Goal: Task Accomplishment & Management: Use online tool/utility

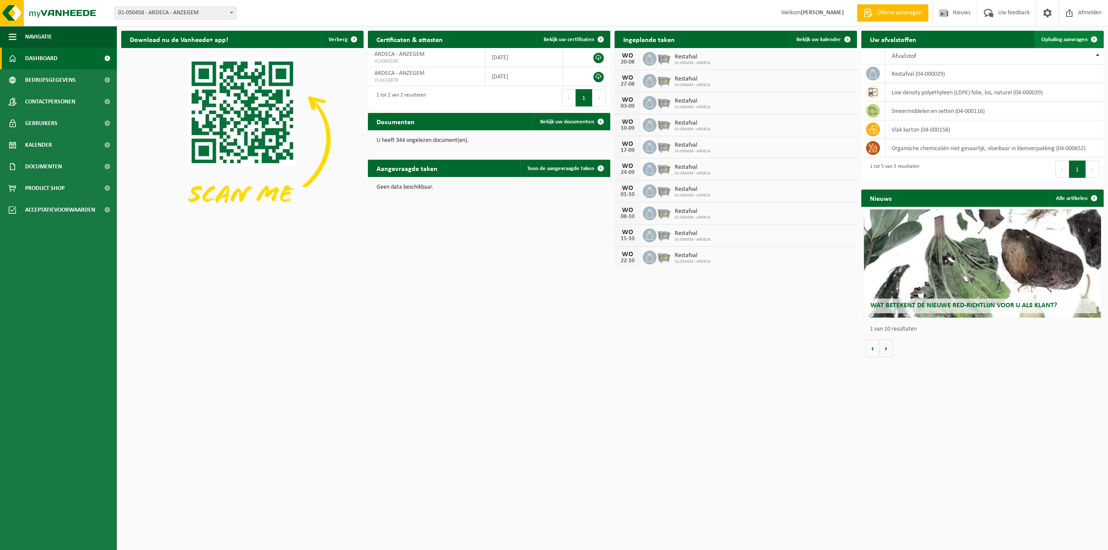
click at [1062, 37] on span "Ophaling aanvragen" at bounding box center [1064, 40] width 46 height 6
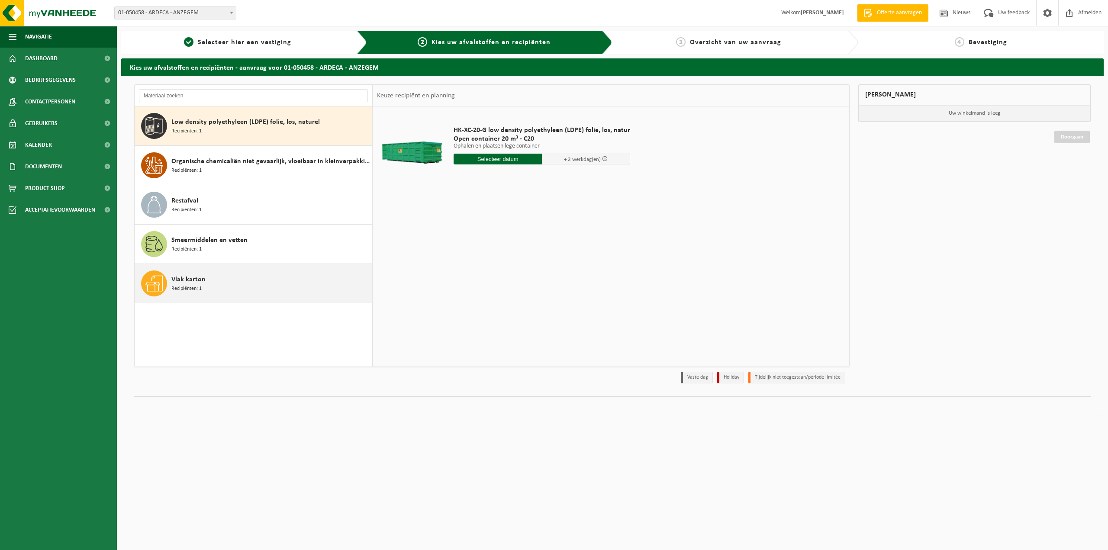
click at [189, 282] on span "Vlak karton" at bounding box center [188, 279] width 34 height 10
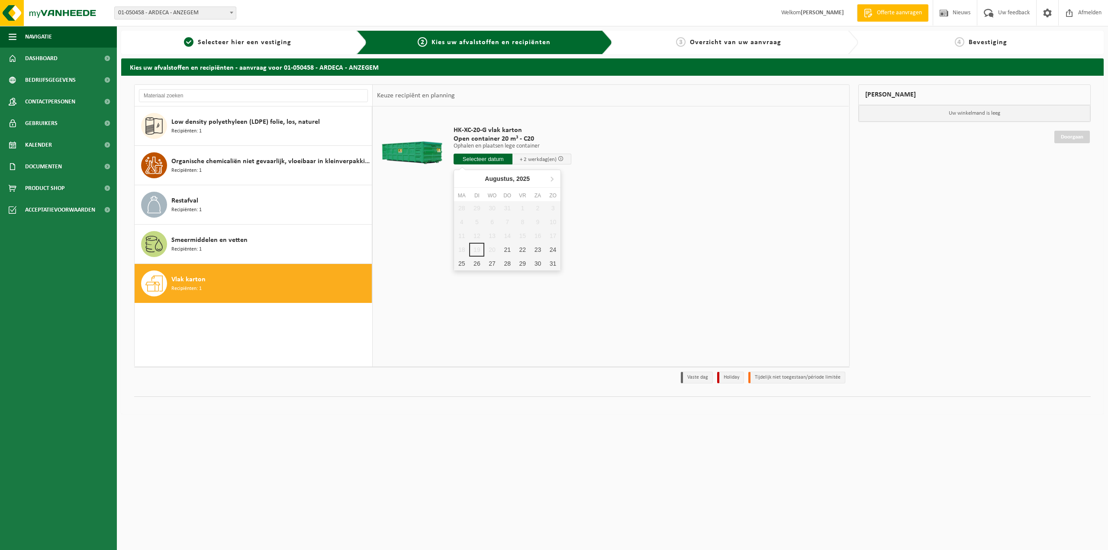
click at [480, 164] on input "text" at bounding box center [483, 159] width 59 height 11
click at [509, 251] on div "21" at bounding box center [507, 250] width 15 height 14
type input "Van 2025-08-21"
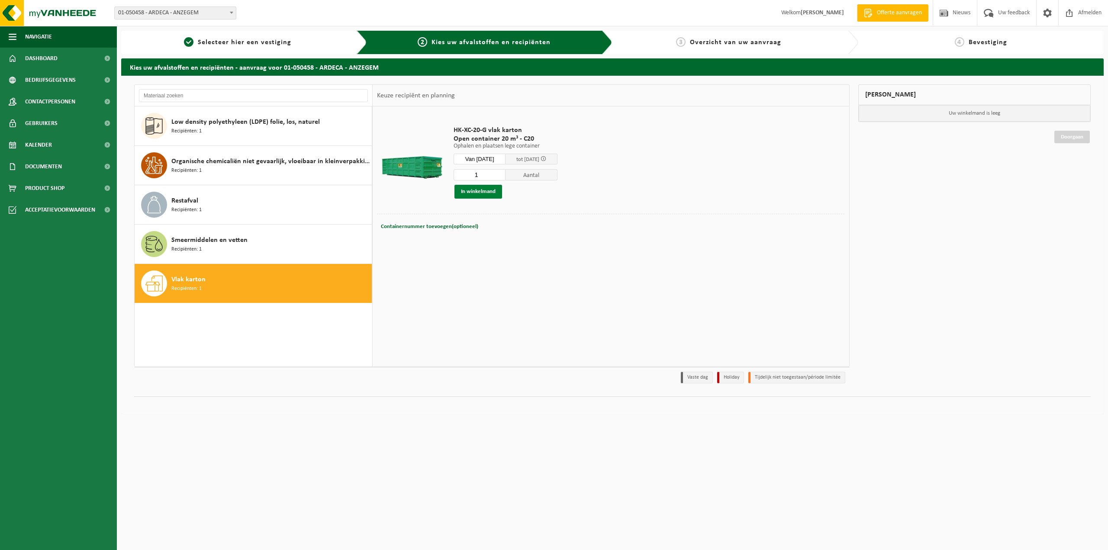
click at [483, 192] on button "In winkelmand" at bounding box center [478, 192] width 48 height 14
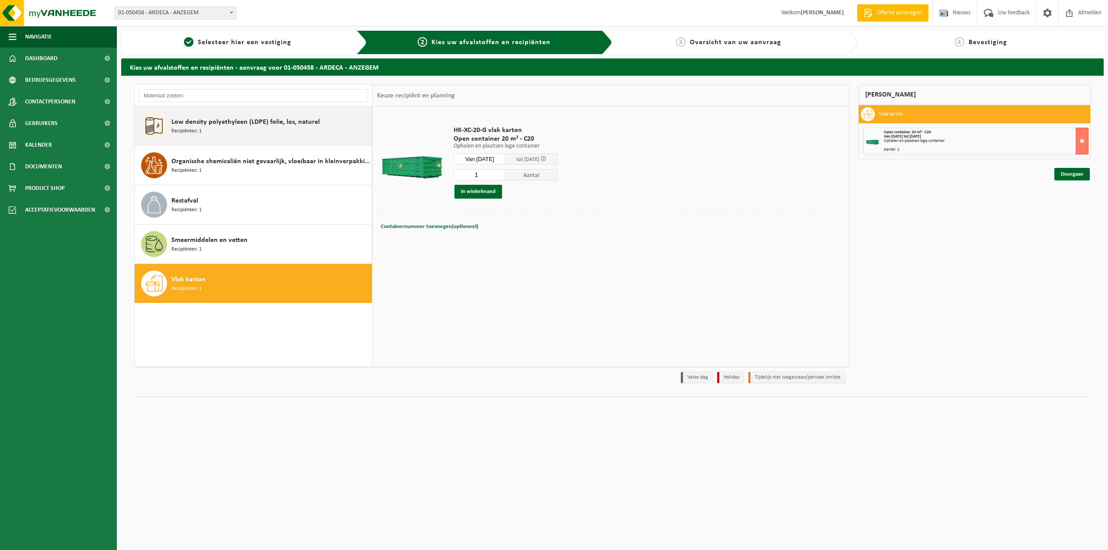
click at [184, 138] on div "Low density polyethyleen (LDPE) folie, los, naturel Recipiënten: 1" at bounding box center [270, 126] width 198 height 26
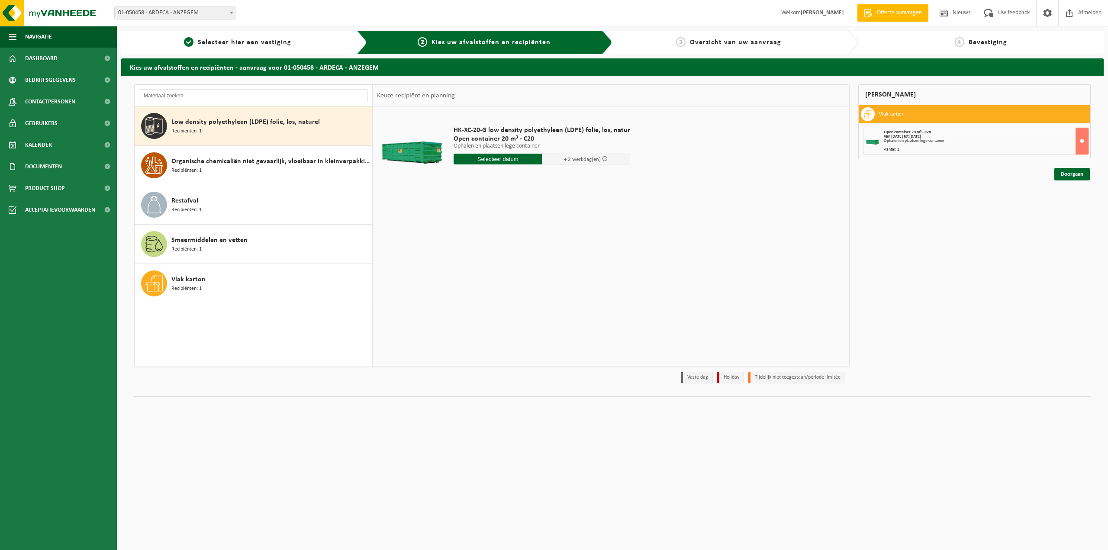
click at [483, 159] on input "text" at bounding box center [498, 159] width 88 height 11
click at [508, 251] on div "21" at bounding box center [507, 250] width 15 height 14
type input "Van 2025-08-21"
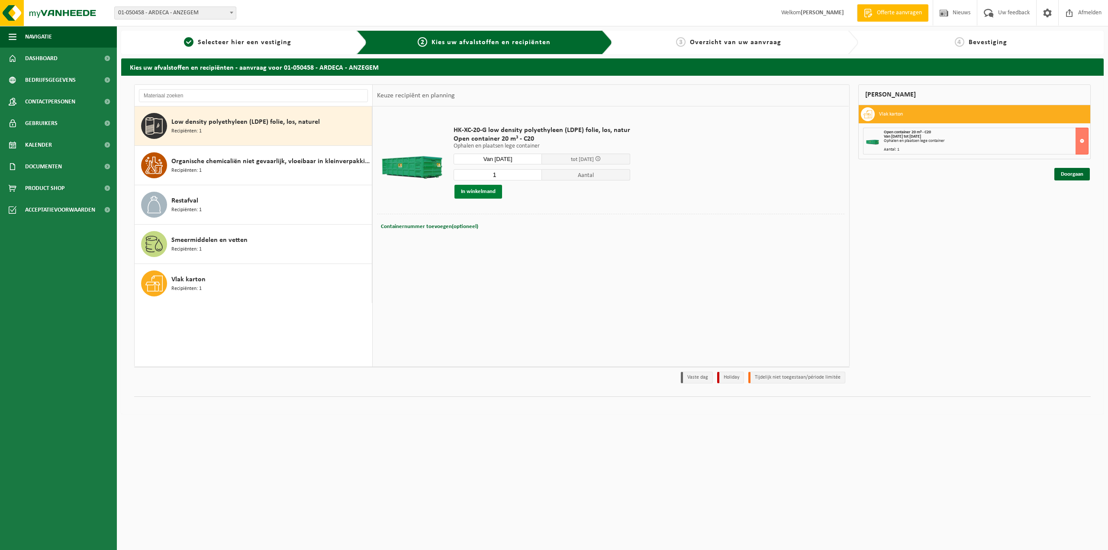
click at [476, 193] on button "In winkelmand" at bounding box center [478, 192] width 48 height 14
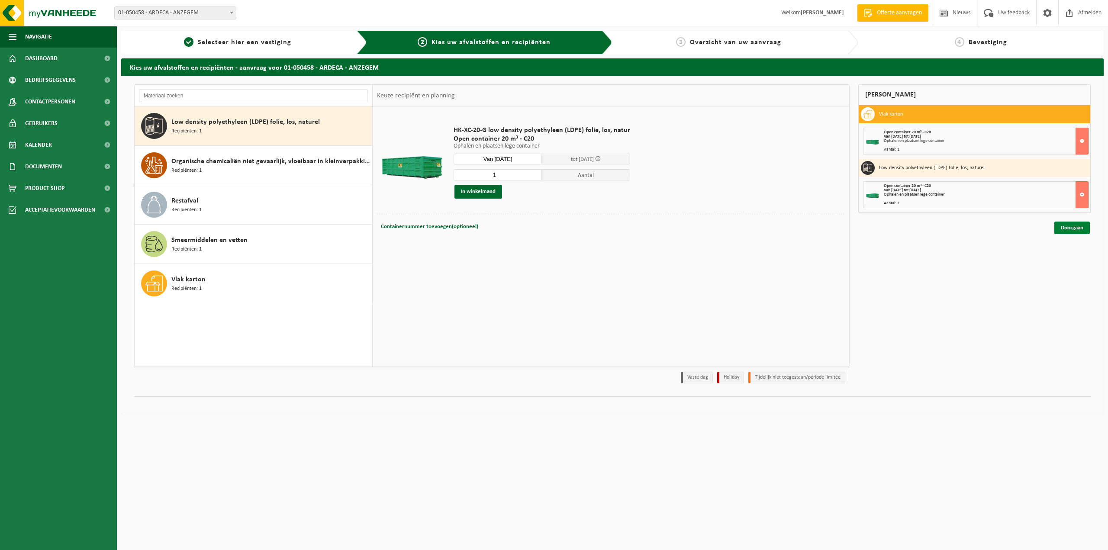
click at [1064, 231] on link "Doorgaan" at bounding box center [1071, 228] width 35 height 13
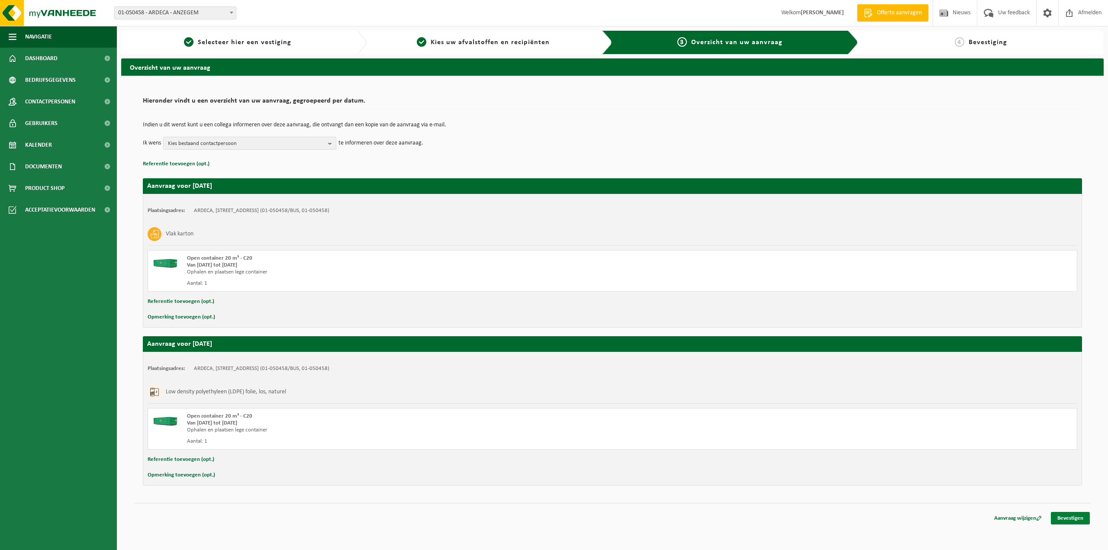
click at [1063, 519] on link "Bevestigen" at bounding box center [1070, 518] width 39 height 13
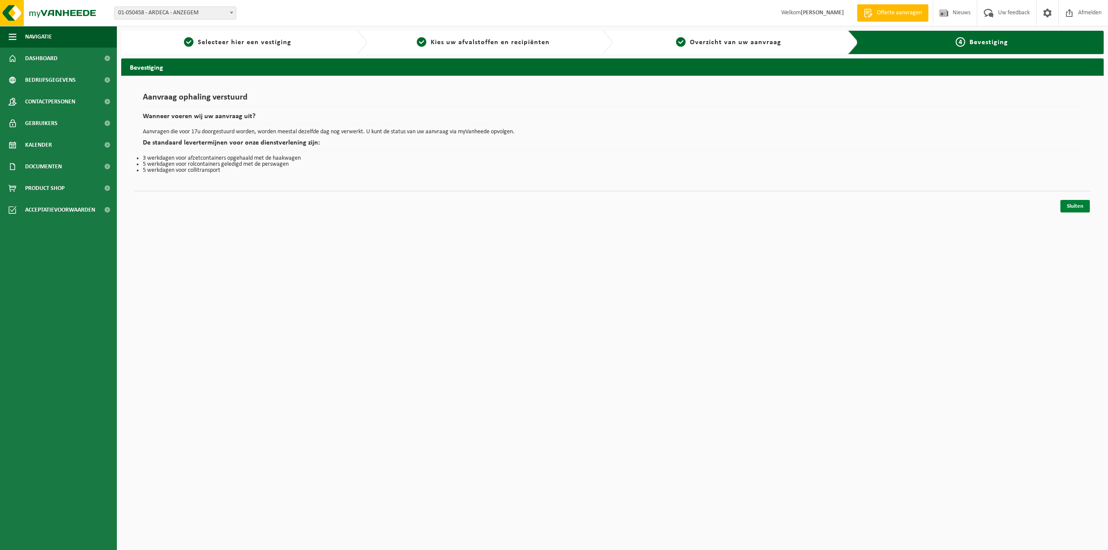
click at [1073, 207] on link "Sluiten" at bounding box center [1074, 206] width 29 height 13
